Goal: Transaction & Acquisition: Register for event/course

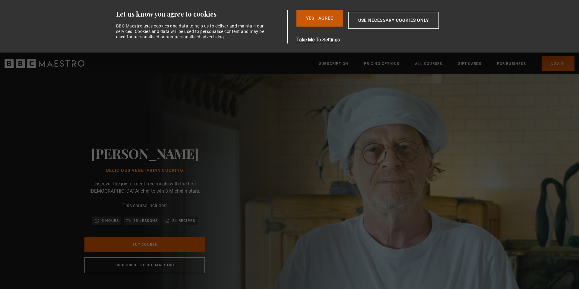
click at [318, 16] on button "Yes I Agree" at bounding box center [319, 18] width 47 height 17
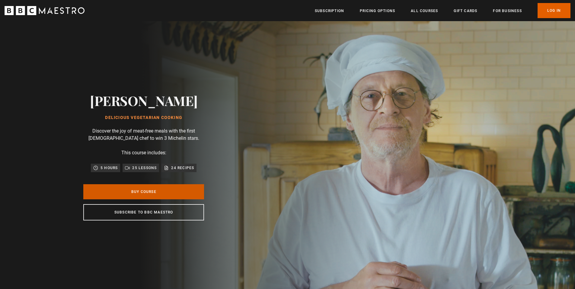
click at [175, 188] on link "Buy Course" at bounding box center [143, 191] width 121 height 15
